Goal: Task Accomplishment & Management: Use online tool/utility

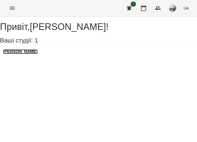
click at [37, 54] on h3 "[PERSON_NAME]" at bounding box center [20, 52] width 34 height 5
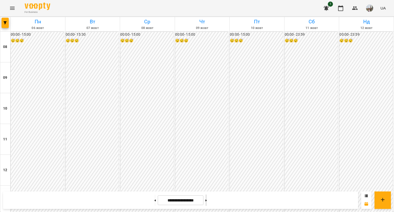
click at [196, 142] on icon at bounding box center [205, 200] width 1 height 2
type input "**********"
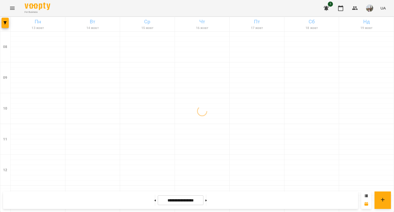
scroll to position [45, 0]
click at [196, 9] on img "button" at bounding box center [369, 8] width 7 height 7
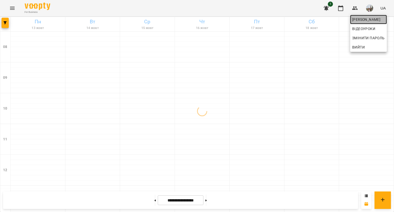
click at [196, 19] on span "[PERSON_NAME]" at bounding box center [368, 19] width 33 height 6
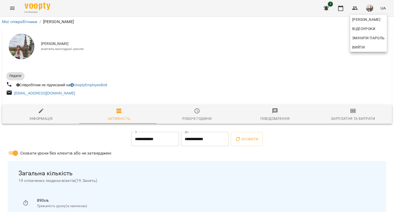
click at [196, 117] on div at bounding box center [197, 106] width 394 height 212
click at [196, 110] on span "Зарплатня та Витрати" at bounding box center [353, 115] width 72 height 14
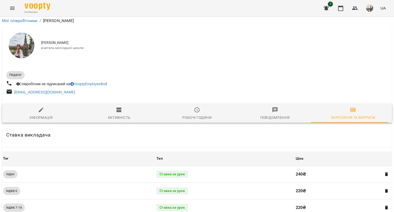
scroll to position [169, 0]
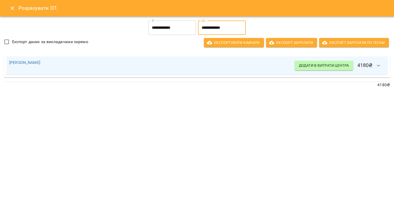
drag, startPoint x: 231, startPoint y: 29, endPoint x: 198, endPoint y: 28, distance: 32.8
click at [196, 28] on input "**********" at bounding box center [222, 28] width 48 height 14
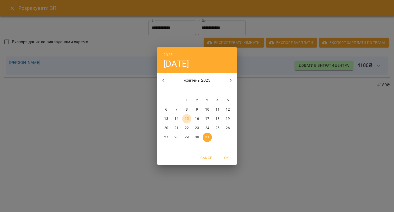
click at [189, 117] on span "15" at bounding box center [186, 118] width 9 height 5
type input "**********"
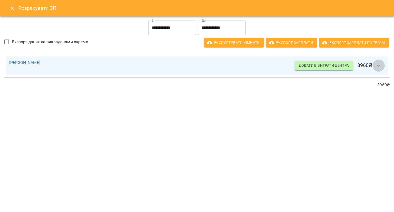
click at [196, 64] on button "button" at bounding box center [379, 66] width 12 height 12
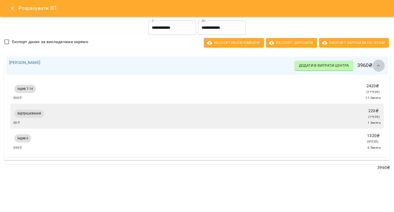
click at [196, 67] on icon "button" at bounding box center [379, 66] width 6 height 6
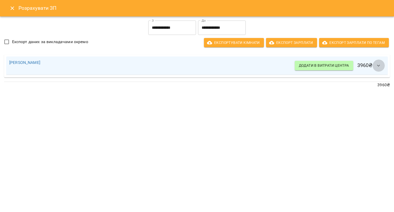
click at [196, 67] on icon "button" at bounding box center [379, 66] width 6 height 6
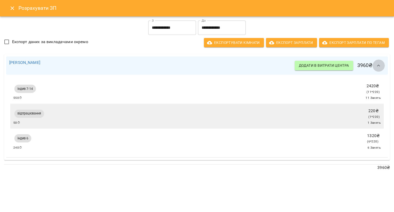
click at [196, 67] on icon "button" at bounding box center [379, 66] width 6 height 6
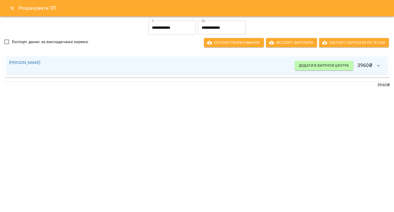
click at [6, 7] on button "Close" at bounding box center [12, 8] width 12 height 12
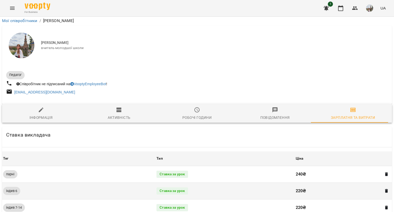
scroll to position [0, 0]
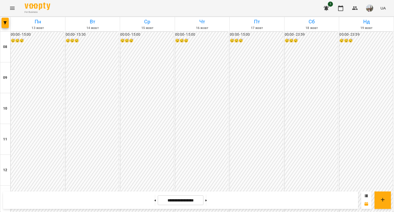
scroll to position [245, 0]
